Goal: Information Seeking & Learning: Learn about a topic

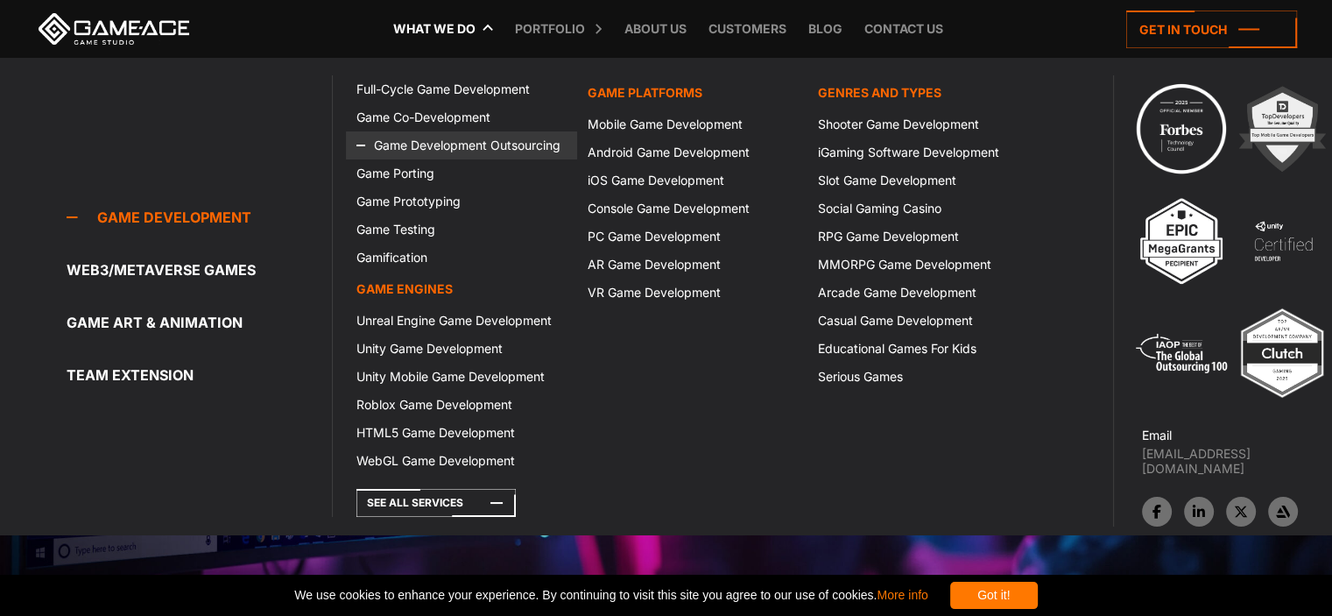
click at [539, 139] on link "Game Development Outsourcing" at bounding box center [461, 145] width 230 height 28
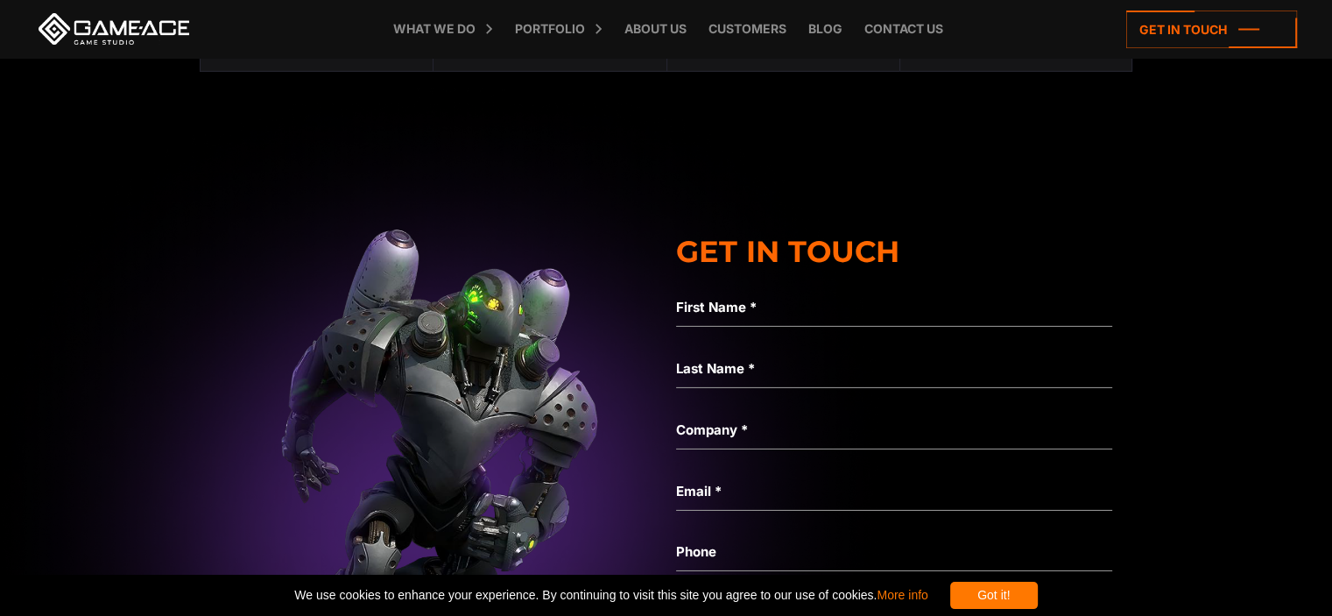
scroll to position [5950, 0]
